Goal: Task Accomplishment & Management: Use online tool/utility

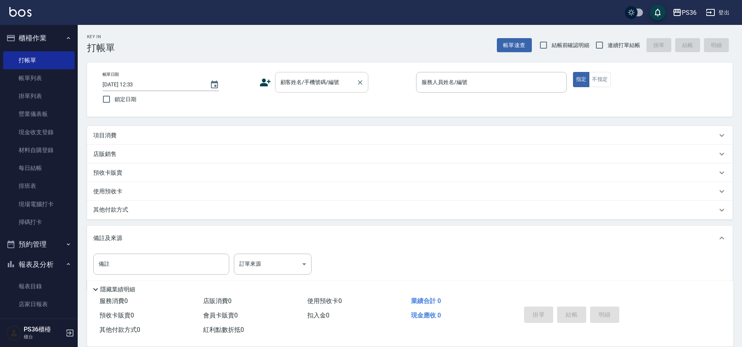
click at [310, 85] on input "顧客姓名/手機號碼/編號" at bounding box center [316, 82] width 75 height 14
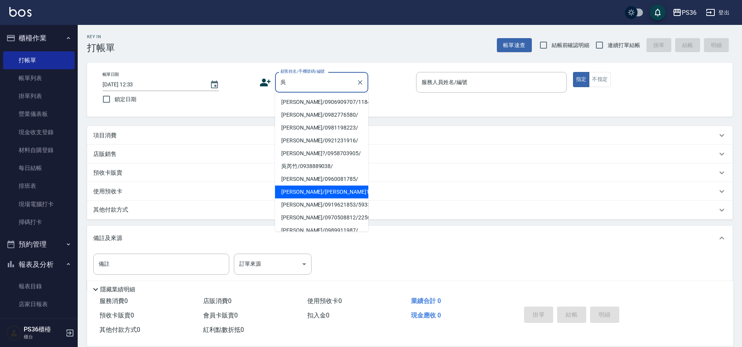
click at [323, 188] on li "[PERSON_NAME]/[PERSON_NAME]1562/1562" at bounding box center [321, 191] width 93 height 13
type input "[PERSON_NAME]/[PERSON_NAME]1562/1562"
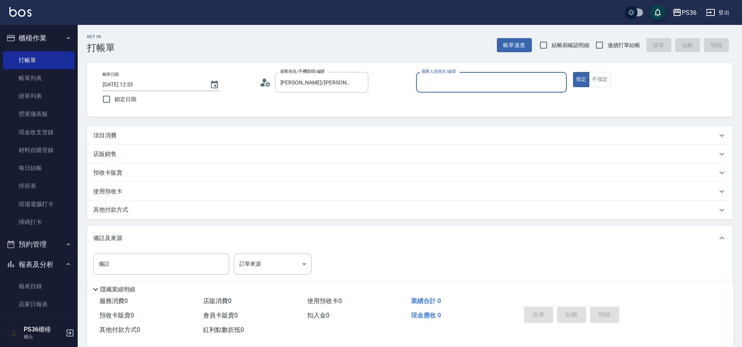
type input "Ruby-4"
click at [118, 131] on div "項目消費" at bounding box center [405, 135] width 624 height 8
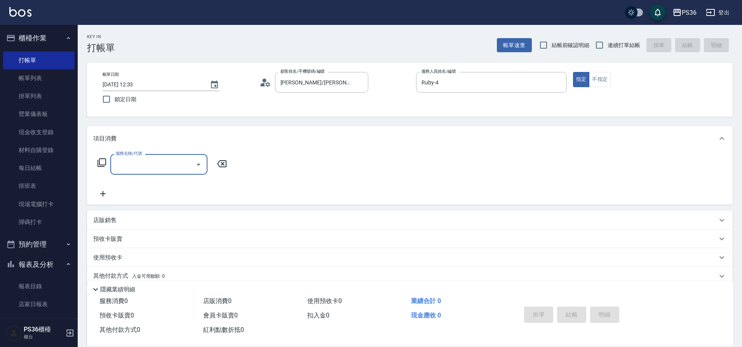
scroll to position [0, 0]
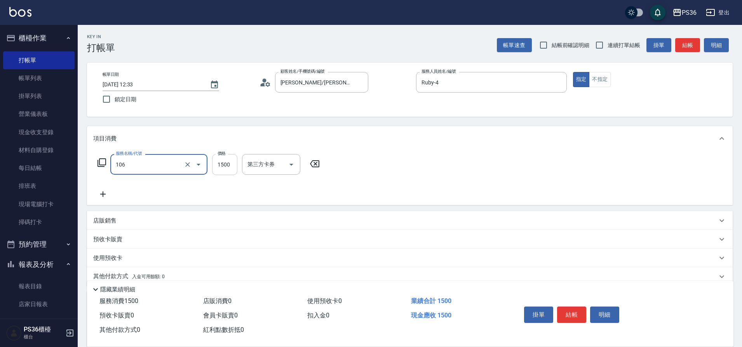
type input "頂級染髮(106)"
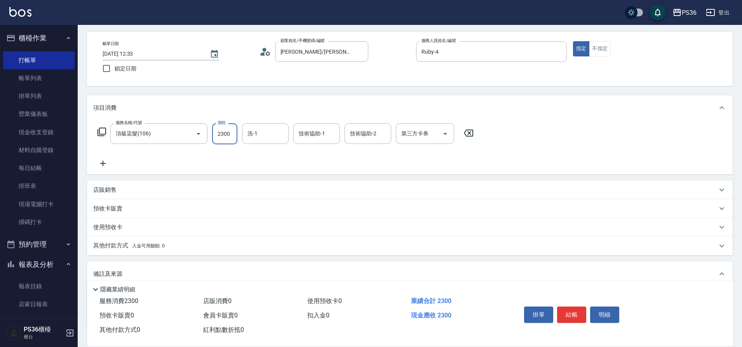
scroll to position [84, 0]
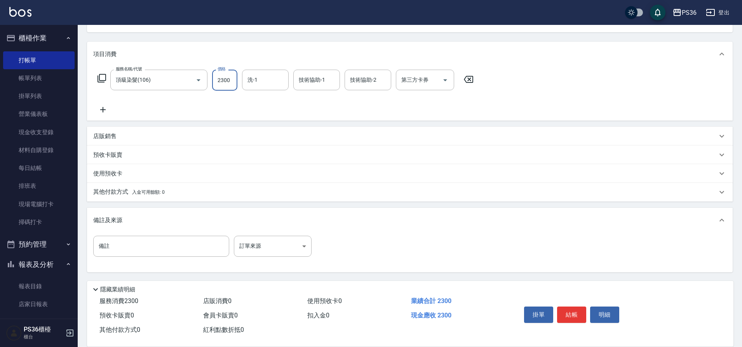
type input "2300"
click at [113, 188] on p "其他付款方式 入金可用餘額: 0" at bounding box center [128, 192] width 71 height 9
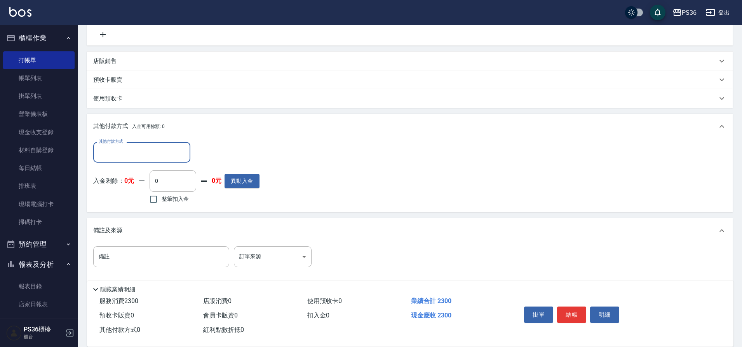
scroll to position [161, 0]
click at [125, 150] on input "其他付款方式" at bounding box center [142, 151] width 90 height 14
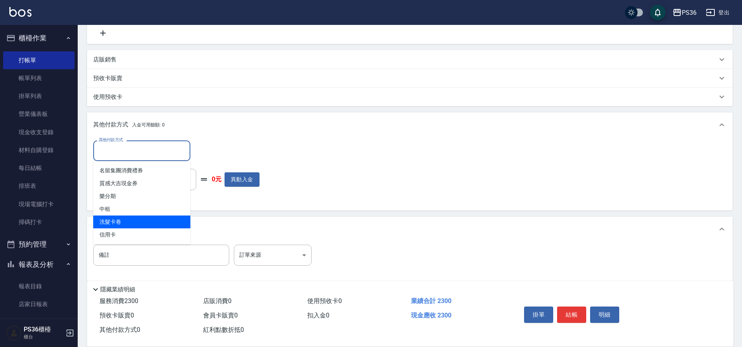
click at [125, 226] on span "洗髮卡卷" at bounding box center [141, 221] width 97 height 13
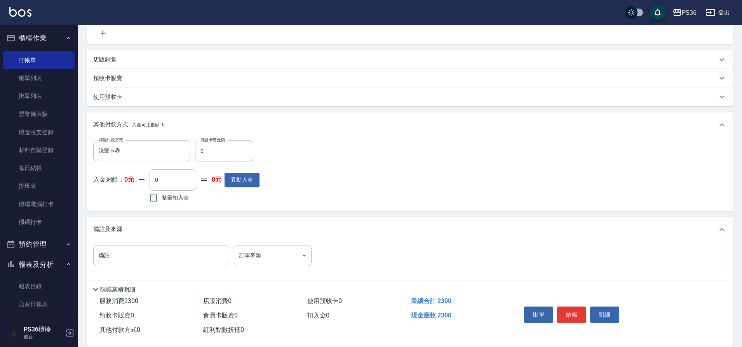
click at [148, 132] on div "其他付款方式 入金可用餘額: 0" at bounding box center [410, 124] width 646 height 25
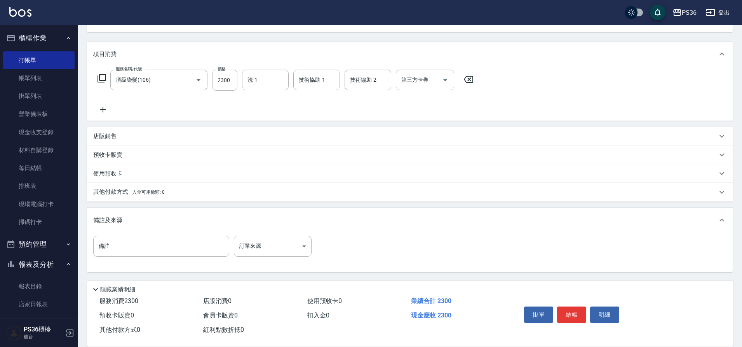
click at [143, 155] on div "預收卡販賣" at bounding box center [405, 155] width 624 height 8
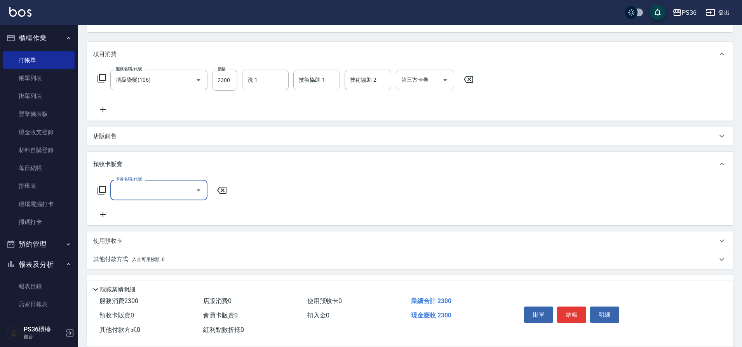
scroll to position [0, 0]
click at [135, 257] on span "入金可用餘額: 0" at bounding box center [148, 258] width 33 height 5
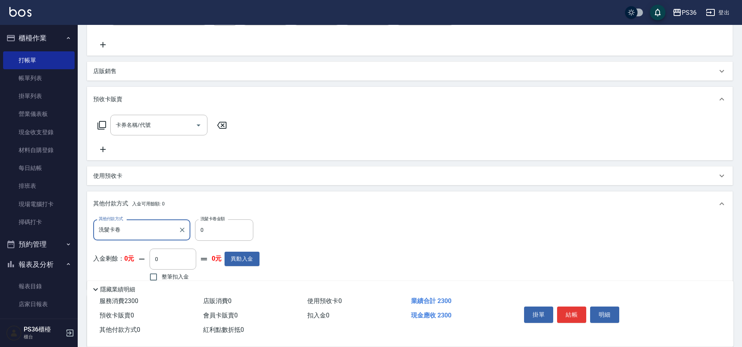
scroll to position [162, 0]
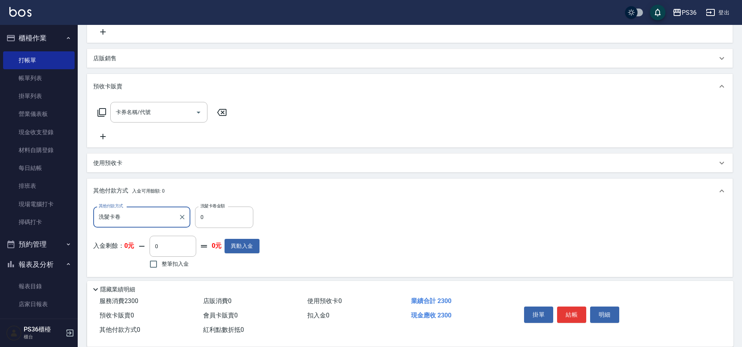
click at [140, 221] on input "洗髮卡卷" at bounding box center [136, 217] width 78 height 14
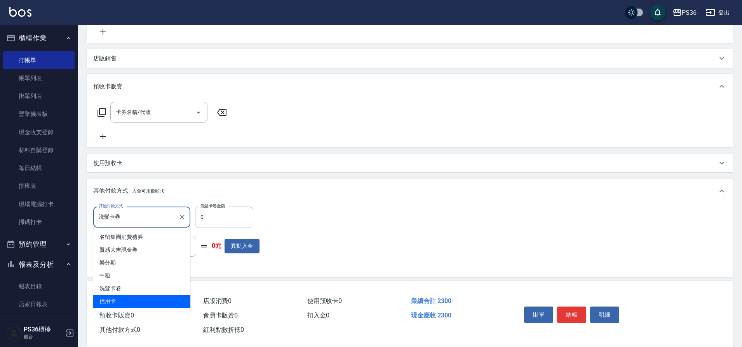
click at [124, 299] on span "信用卡" at bounding box center [141, 300] width 97 height 13
type input "信用卡"
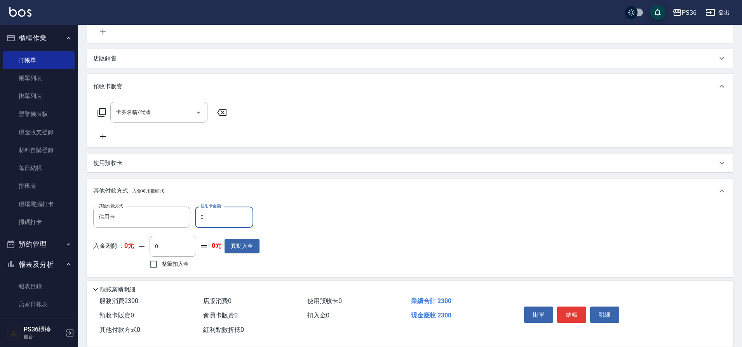
click at [221, 224] on input "0" at bounding box center [224, 216] width 58 height 21
type input "2300"
click at [580, 314] on button "結帳" at bounding box center [571, 314] width 29 height 16
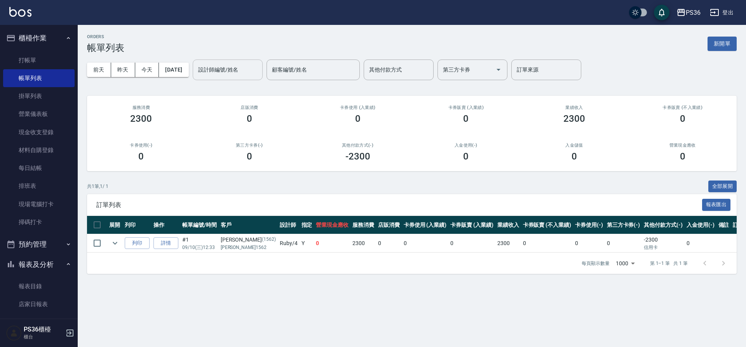
click at [230, 67] on input "設計師編號/姓名" at bounding box center [227, 70] width 63 height 14
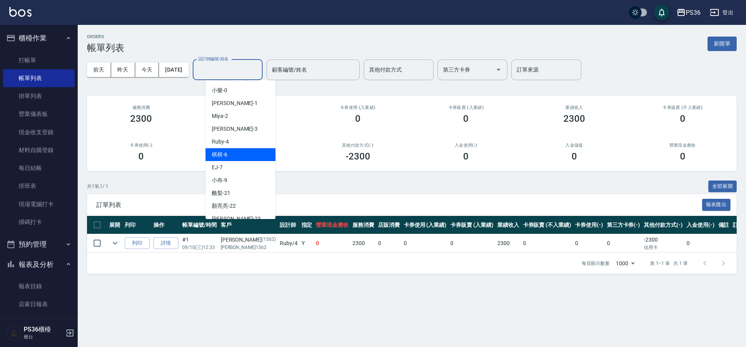
scroll to position [39, 0]
click at [246, 153] on div "EJ -7" at bounding box center [241, 153] width 70 height 13
type input "EJ-7"
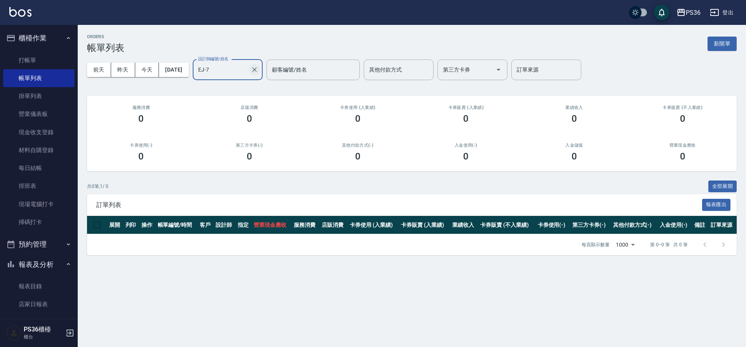
click at [258, 71] on icon "Clear" at bounding box center [255, 70] width 8 height 8
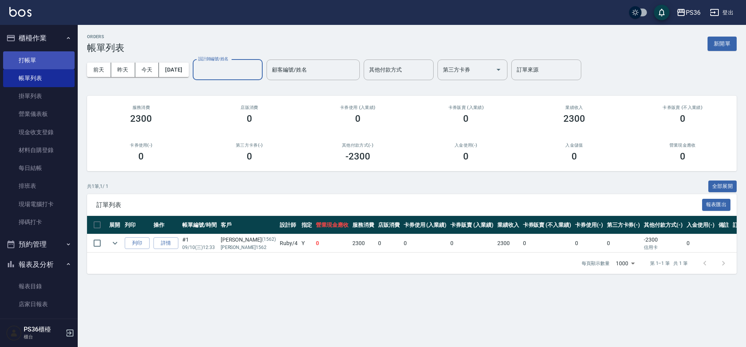
click at [30, 57] on link "打帳單" at bounding box center [38, 60] width 71 height 18
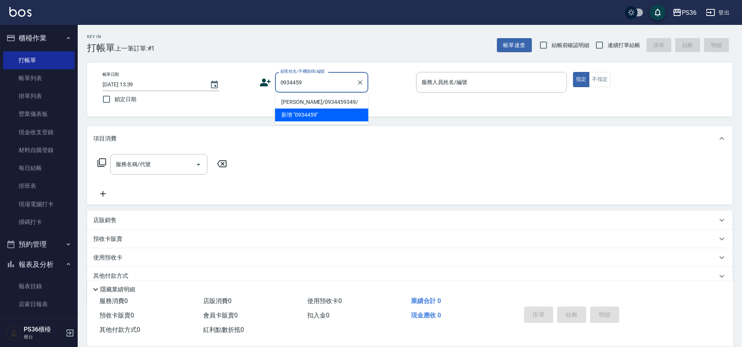
click at [301, 99] on li "[PERSON_NAME]/0934459349/" at bounding box center [321, 102] width 93 height 13
type input "[PERSON_NAME]/0934459349/"
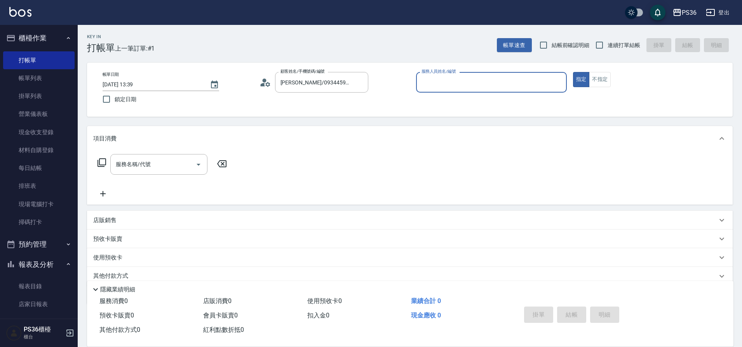
type input "EJ-7"
click at [133, 173] on div "服務名稱/代號" at bounding box center [158, 164] width 97 height 21
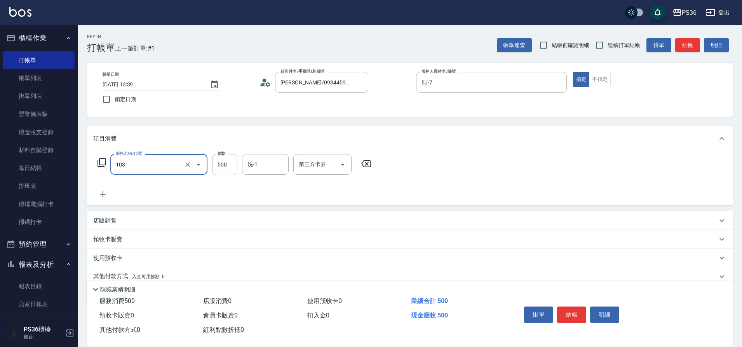
type input "B級洗剪(103)"
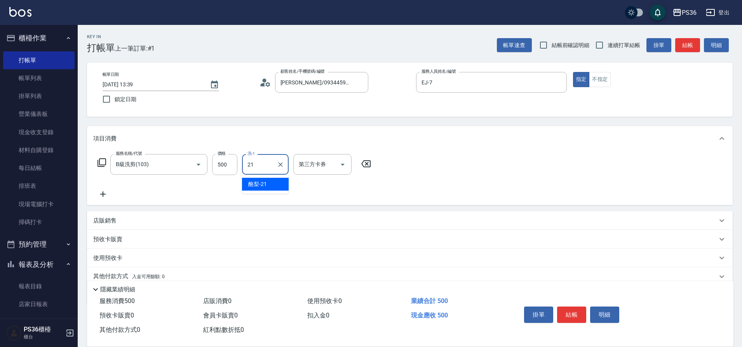
type input "酪梨-21"
click at [576, 309] on button "結帳" at bounding box center [571, 314] width 29 height 16
